Goal: Find specific page/section: Find specific page/section

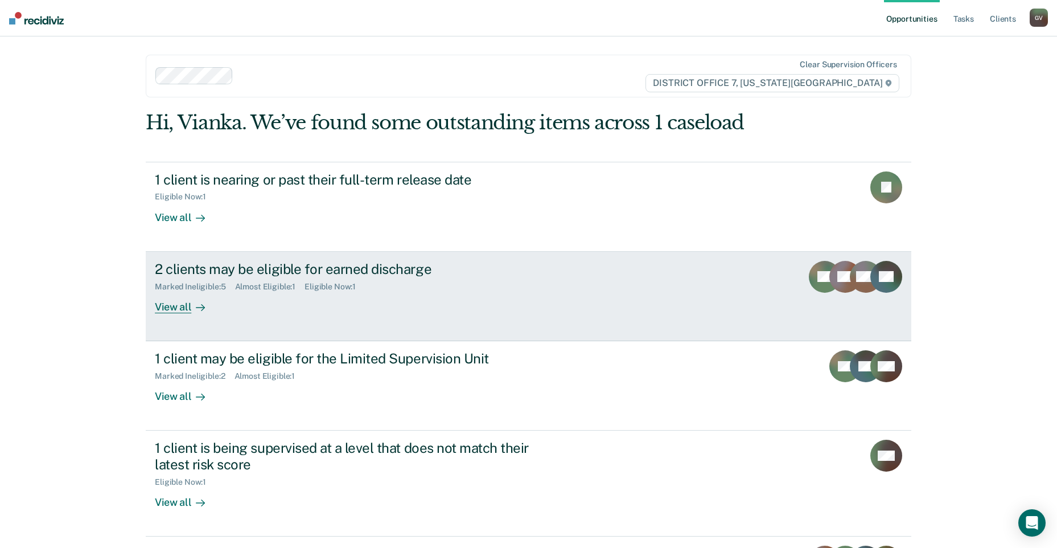
click at [461, 308] on div "2 clients may be eligible for earned discharge Marked Ineligible : 5 Almost Eli…" at bounding box center [368, 287] width 427 height 52
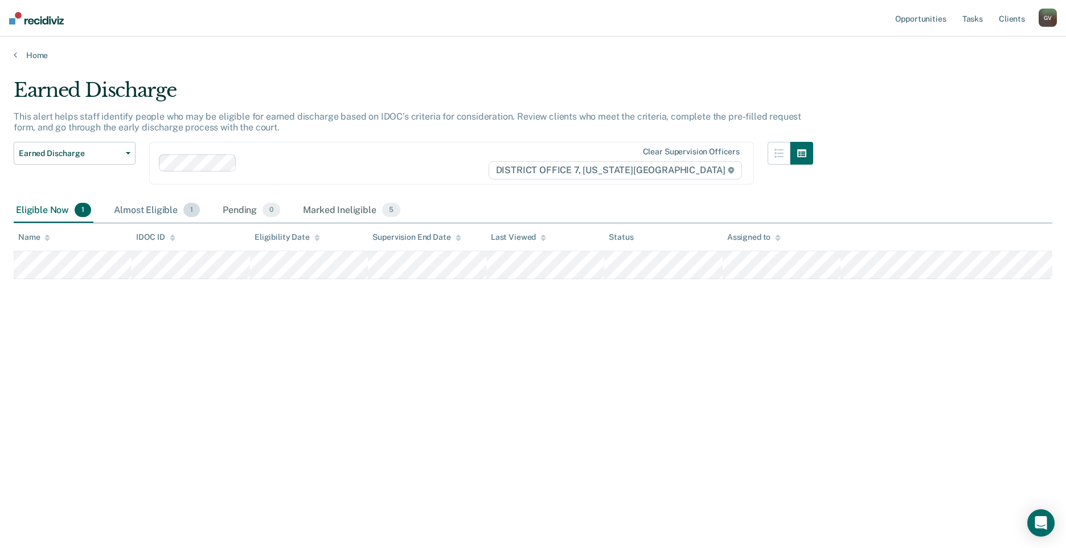
click at [158, 211] on div "Almost Eligible 1" at bounding box center [157, 210] width 91 height 25
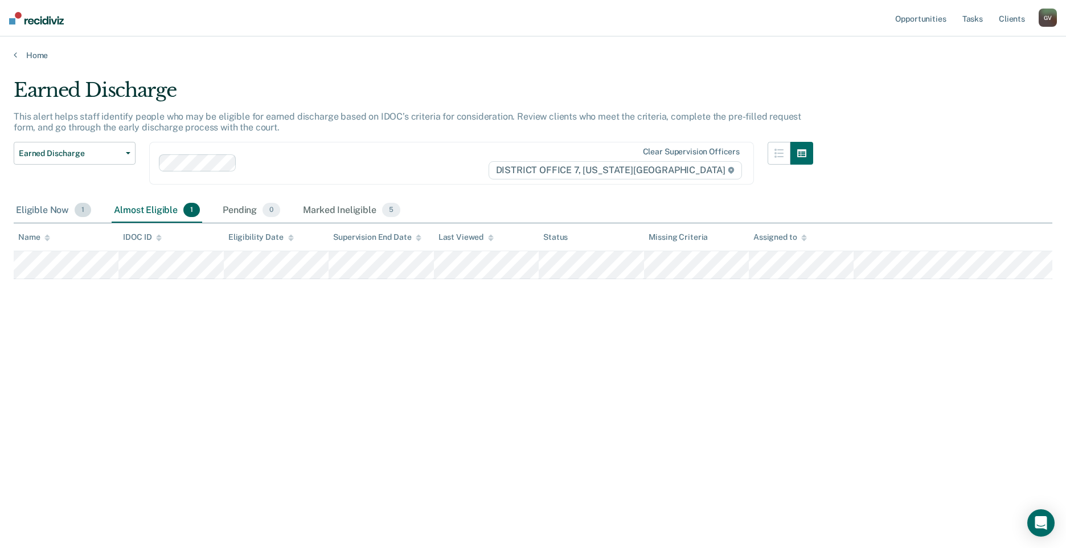
click at [65, 214] on div "Eligible Now 1" at bounding box center [54, 210] width 80 height 25
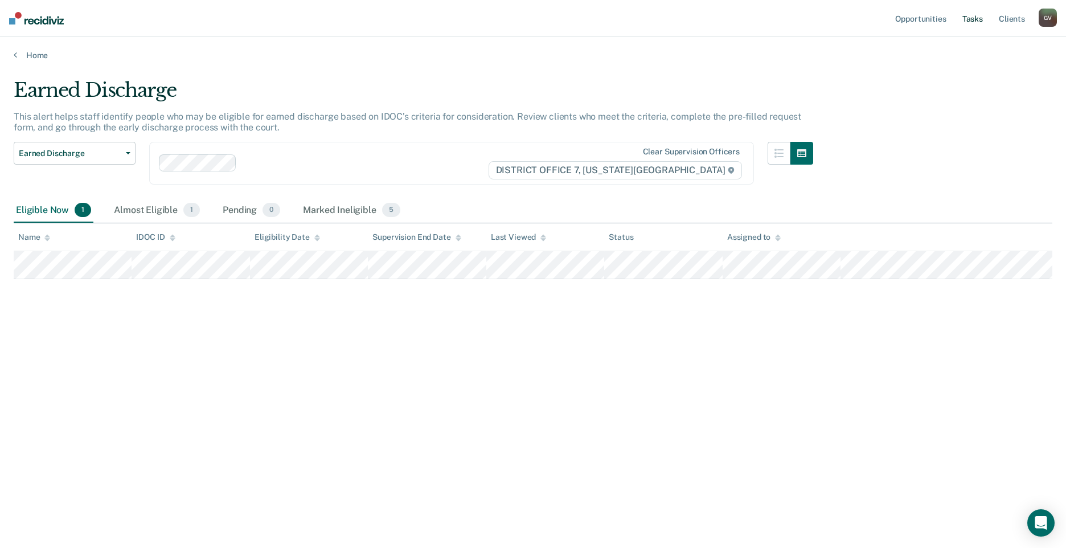
click at [984, 16] on link "Tasks" at bounding box center [972, 18] width 25 height 36
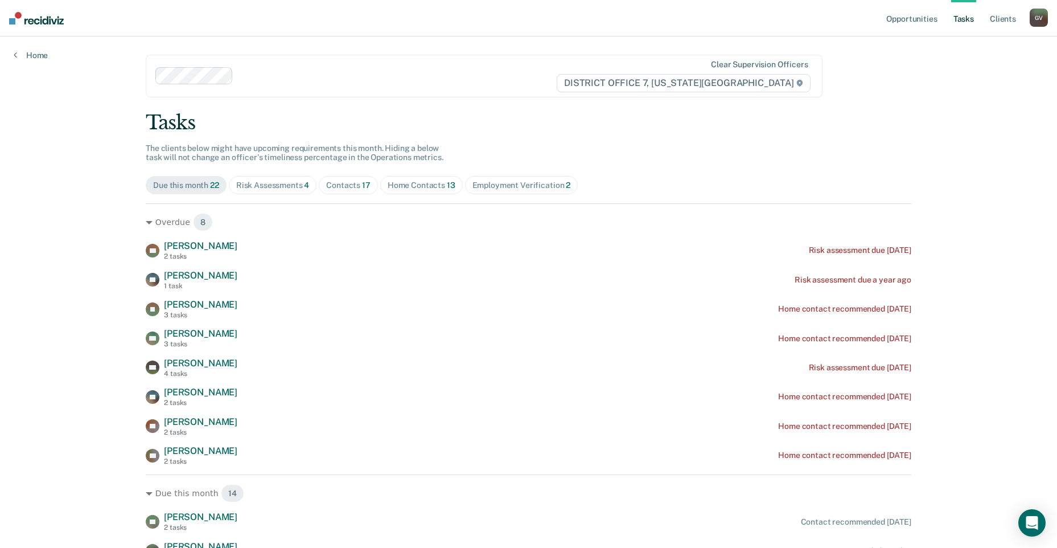
click at [421, 190] on div "Home Contacts 13" at bounding box center [422, 185] width 68 height 10
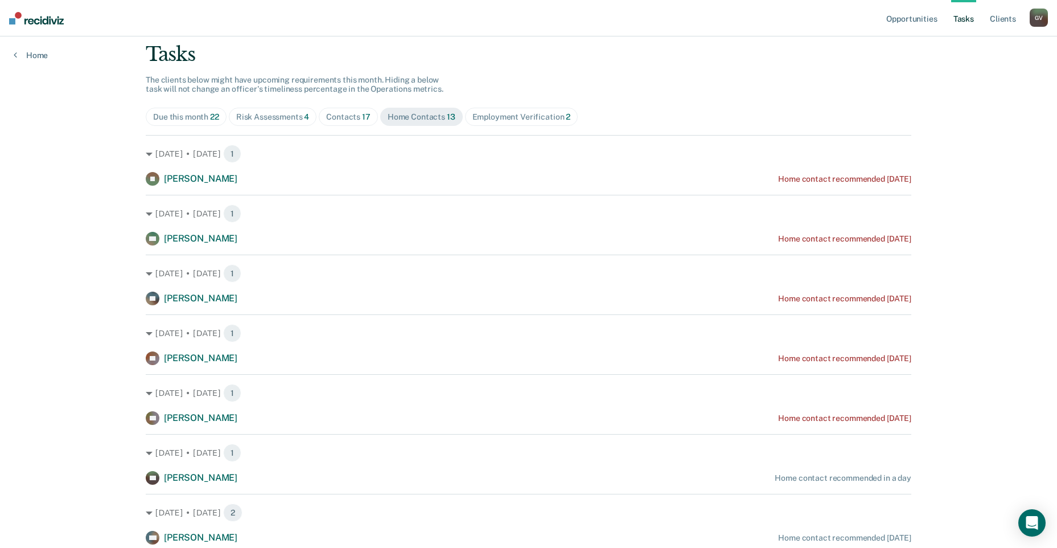
scroll to position [114, 0]
